Goal: Task Accomplishment & Management: Use online tool/utility

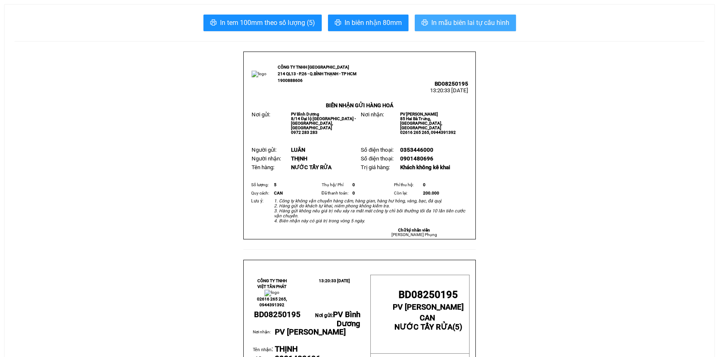
click at [430, 25] on button "In mẫu biên lai tự cấu hình" at bounding box center [465, 23] width 101 height 17
